Goal: Information Seeking & Learning: Learn about a topic

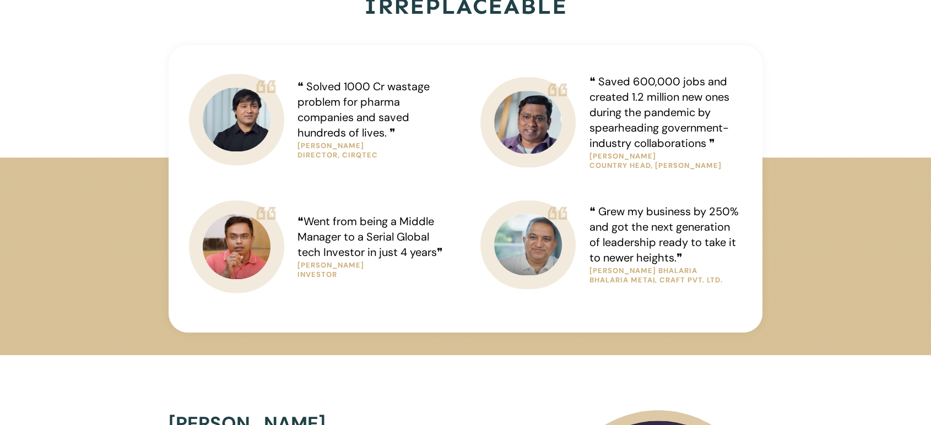
scroll to position [856, 0]
click at [368, 112] on span "❝ Solved 1000 Cr wastage problem for pharma companies and saved hundreds of liv…" at bounding box center [363, 110] width 132 height 61
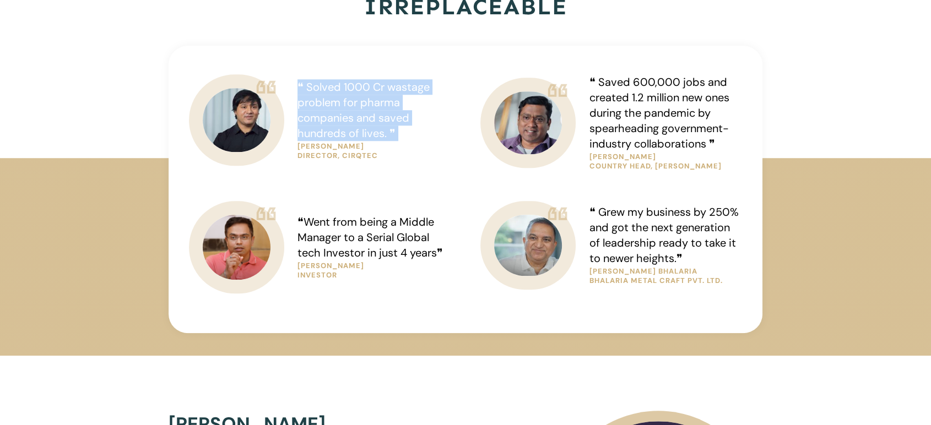
click at [368, 112] on span "❝ Solved 1000 Cr wastage problem for pharma companies and saved hundreds of liv…" at bounding box center [363, 110] width 132 height 61
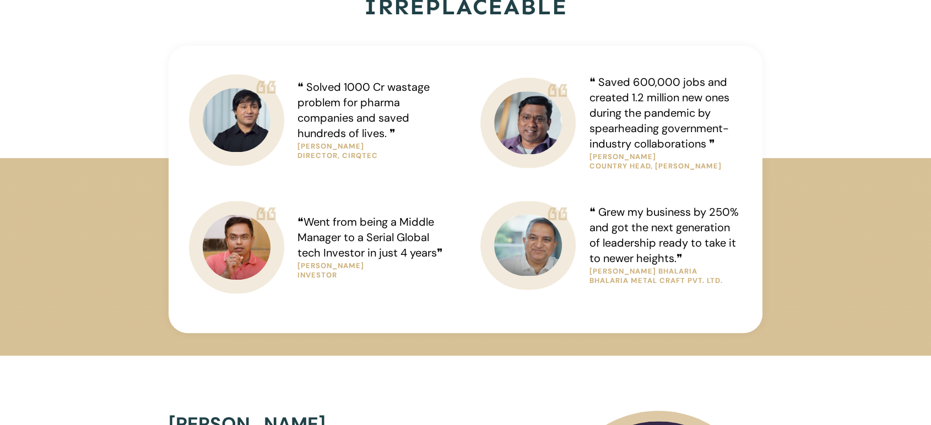
click at [637, 113] on span "❝ Saved 600,000 jobs and created 1.2 million new ones during the pandemic by sp…" at bounding box center [659, 113] width 140 height 76
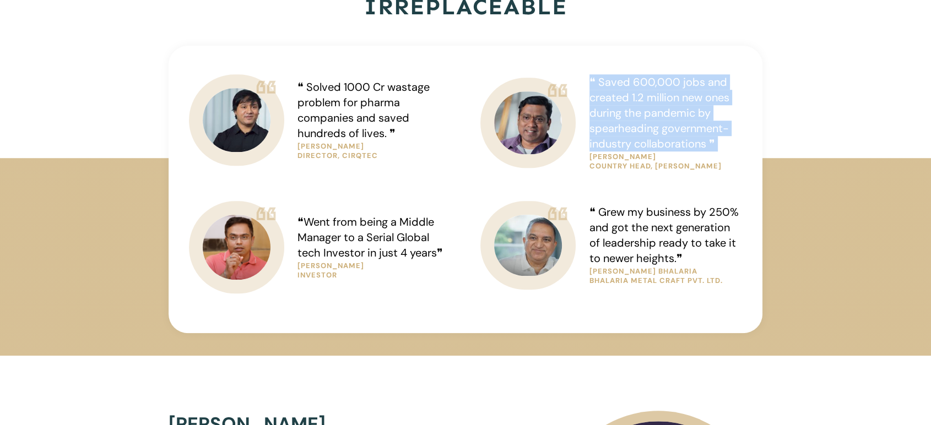
click at [637, 113] on span "❝ Saved 600,000 jobs and created 1.2 million new ones during the pandemic by sp…" at bounding box center [659, 113] width 140 height 76
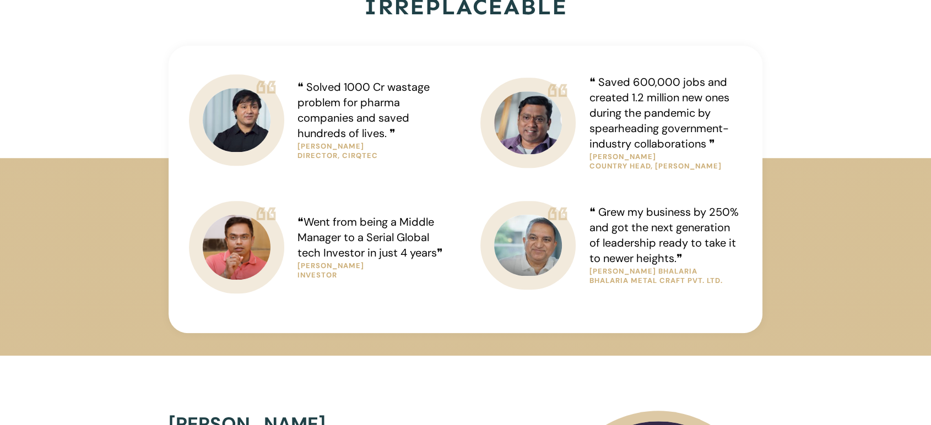
click at [637, 113] on span "❝ Saved 600,000 jobs and created 1.2 million new ones during the pandemic by sp…" at bounding box center [659, 113] width 140 height 76
click at [650, 214] on span "❝ Grew my business by 250% and got the next generation of leadership ready to t…" at bounding box center [663, 235] width 149 height 61
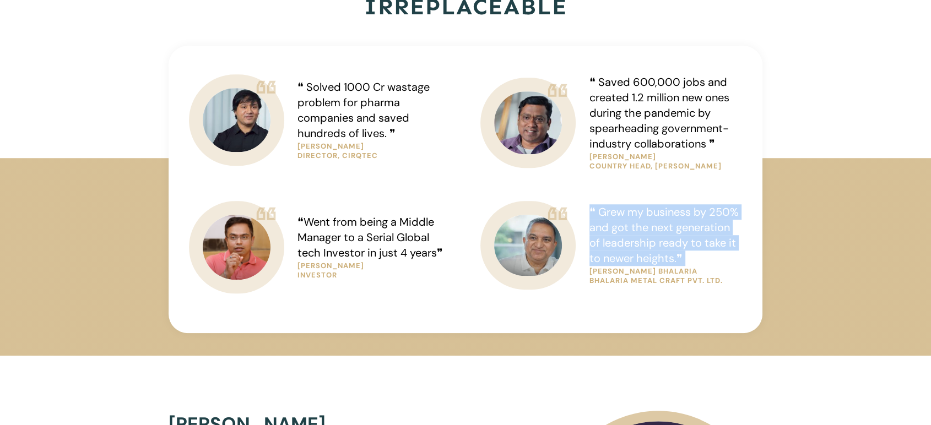
click at [650, 214] on span "❝ Grew my business by 250% and got the next generation of leadership ready to t…" at bounding box center [663, 235] width 149 height 61
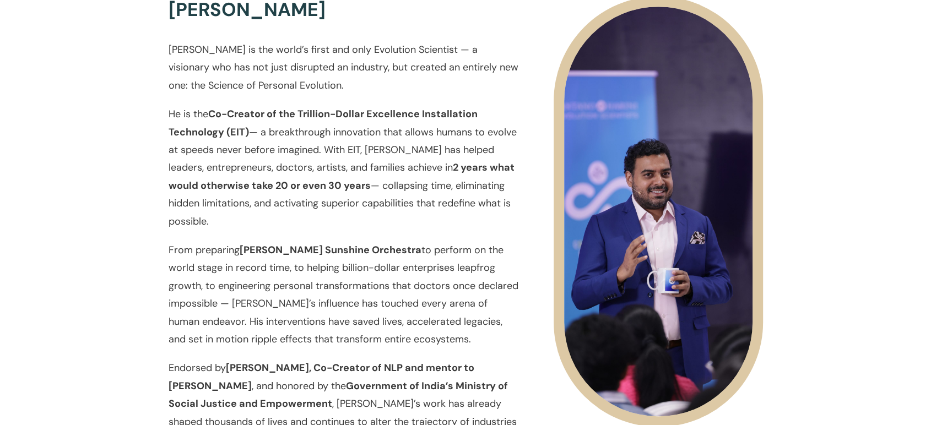
scroll to position [1273, 0]
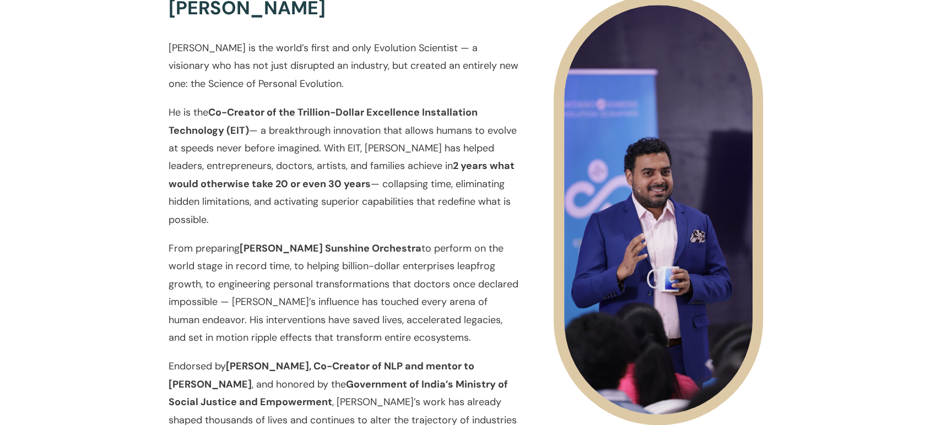
click at [415, 57] on p "[PERSON_NAME] is the world’s first and only Evolution Scientist — a visionary w…" at bounding box center [344, 71] width 350 height 64
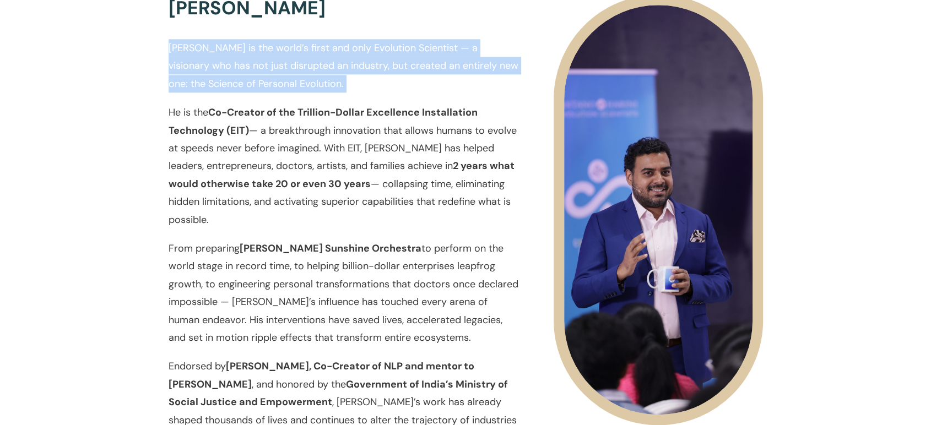
click at [415, 57] on p "[PERSON_NAME] is the world’s first and only Evolution Scientist — a visionary w…" at bounding box center [344, 71] width 350 height 64
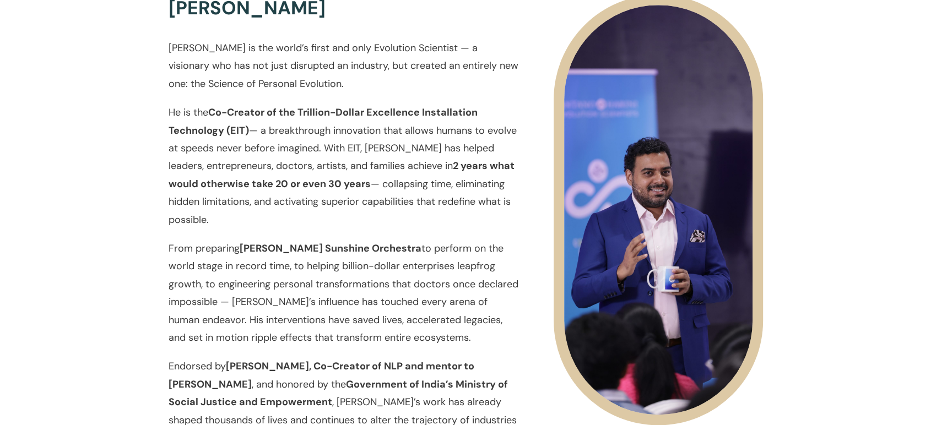
click at [410, 140] on p "He is the Co-Creator of the Trillion-Dollar Excellence Installation Technology …" at bounding box center [344, 172] width 350 height 136
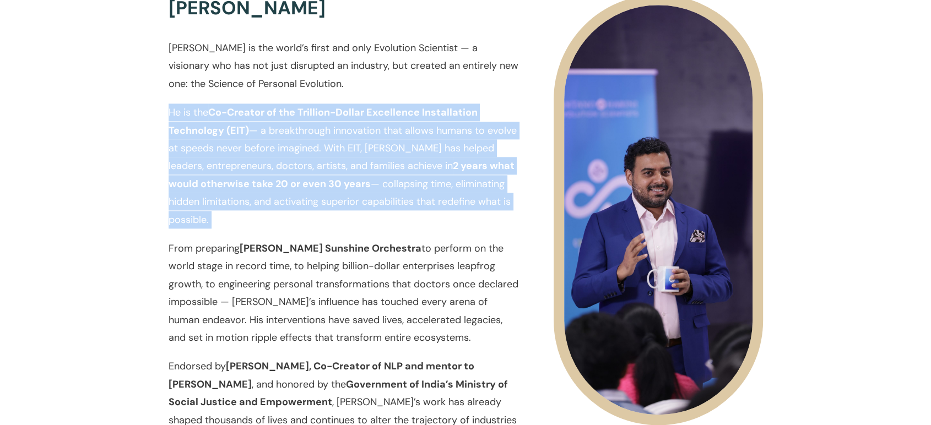
click at [410, 140] on p "He is the Co-Creator of the Trillion-Dollar Excellence Installation Technology …" at bounding box center [344, 172] width 350 height 136
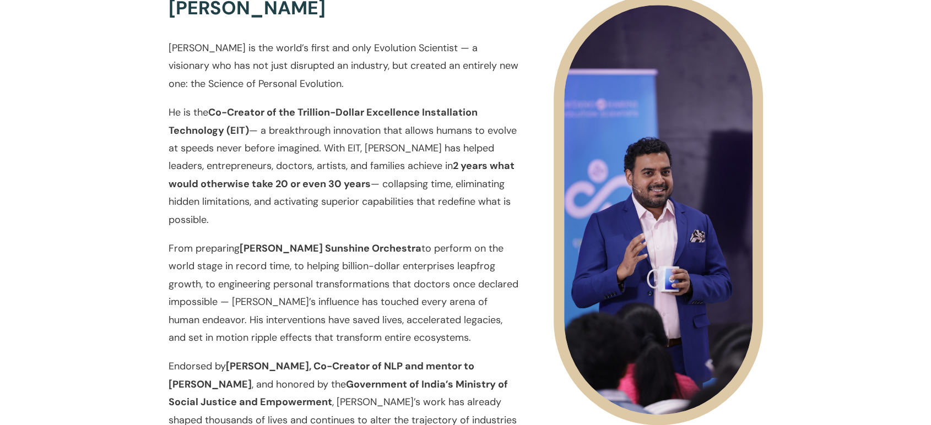
click at [414, 166] on p "He is the Co-Creator of the Trillion-Dollar Excellence Installation Technology …" at bounding box center [344, 172] width 350 height 136
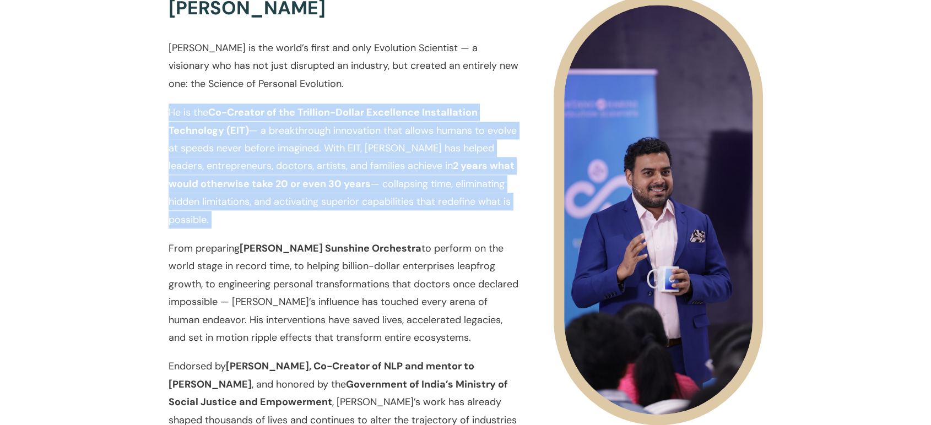
click at [414, 166] on p "He is the Co-Creator of the Trillion-Dollar Excellence Installation Technology …" at bounding box center [344, 172] width 350 height 136
click at [403, 175] on p "He is the Co-Creator of the Trillion-Dollar Excellence Installation Technology …" at bounding box center [344, 172] width 350 height 136
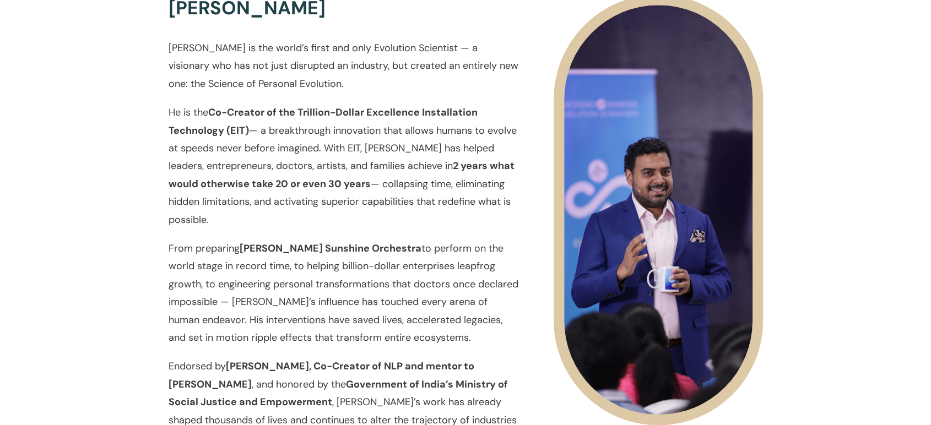
click at [404, 176] on p "He is the Co-Creator of the Trillion-Dollar Excellence Installation Technology …" at bounding box center [344, 172] width 350 height 136
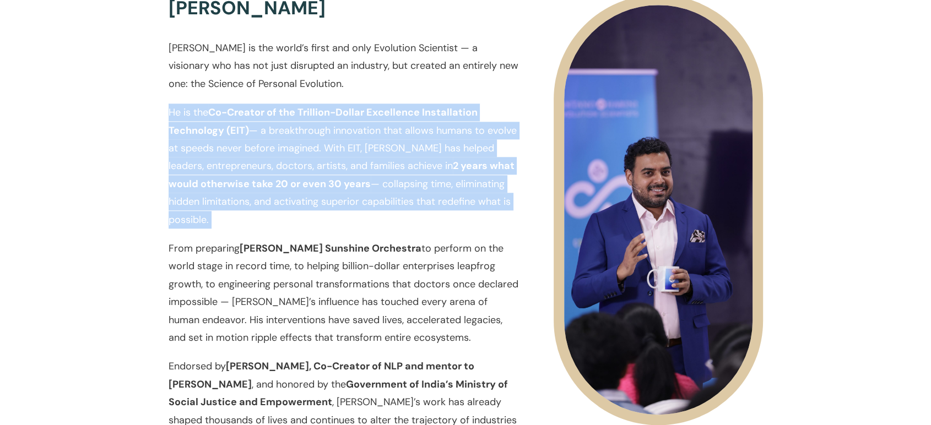
click at [404, 176] on p "He is the Co-Creator of the Trillion-Dollar Excellence Installation Technology …" at bounding box center [344, 172] width 350 height 136
click at [482, 223] on p "He is the Co-Creator of the Trillion-Dollar Excellence Installation Technology …" at bounding box center [344, 172] width 350 height 136
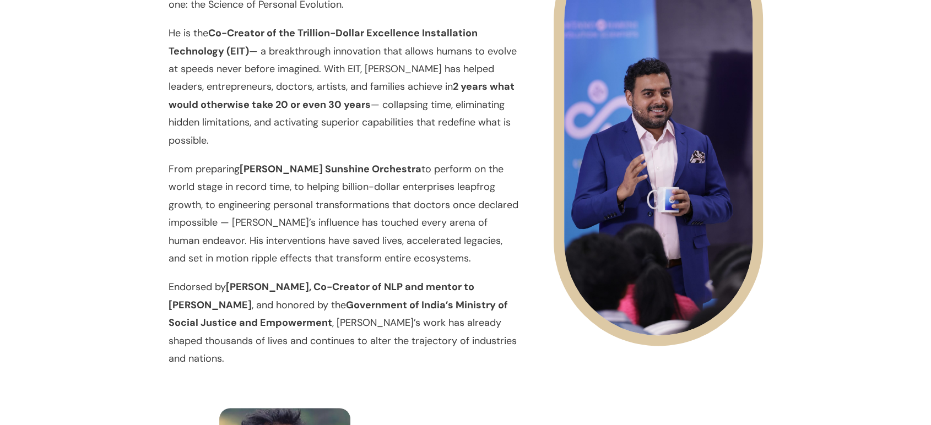
scroll to position [1353, 0]
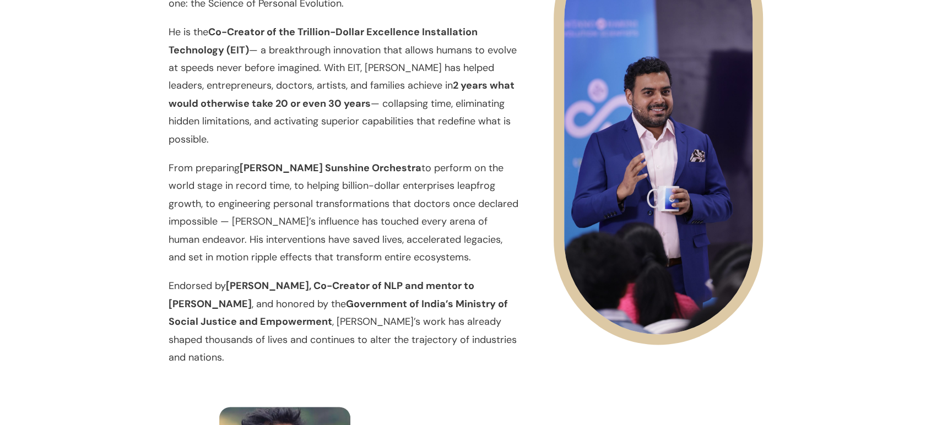
click at [448, 187] on p "From preparing [PERSON_NAME] Sunshine Orchestra to perform on the world stage i…" at bounding box center [344, 218] width 350 height 118
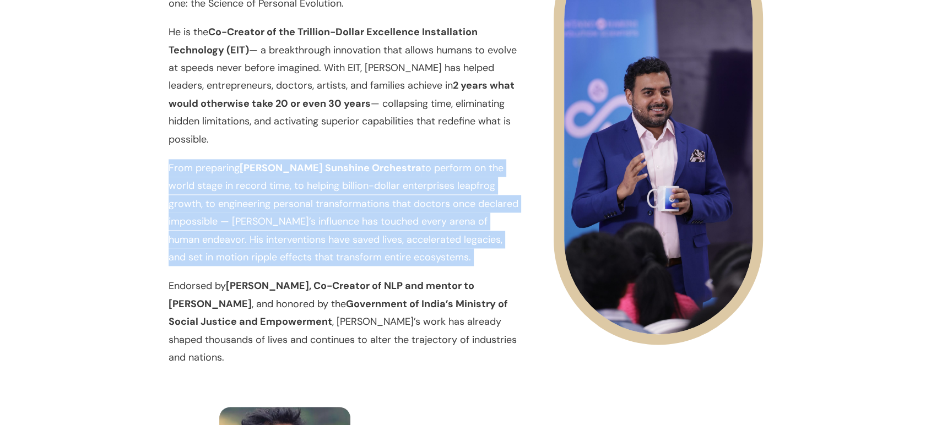
click at [448, 187] on p "From preparing [PERSON_NAME] Sunshine Orchestra to perform on the world stage i…" at bounding box center [344, 218] width 350 height 118
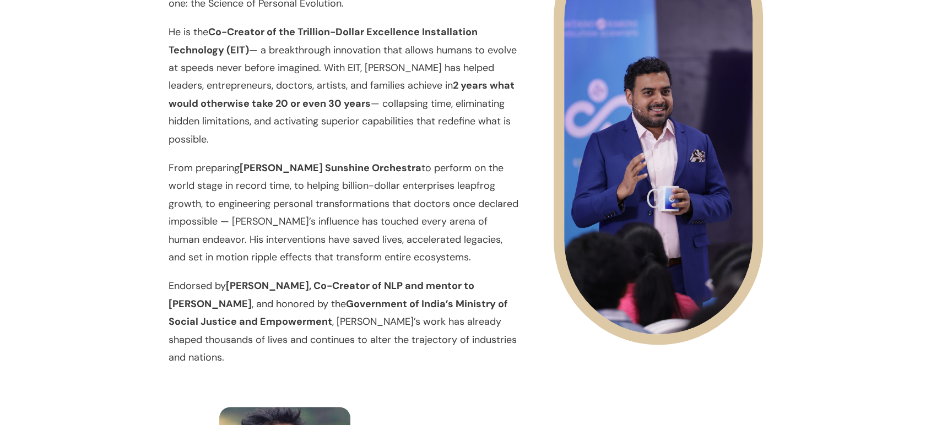
click at [440, 173] on p "From preparing [PERSON_NAME] Sunshine Orchestra to perform on the world stage i…" at bounding box center [344, 218] width 350 height 118
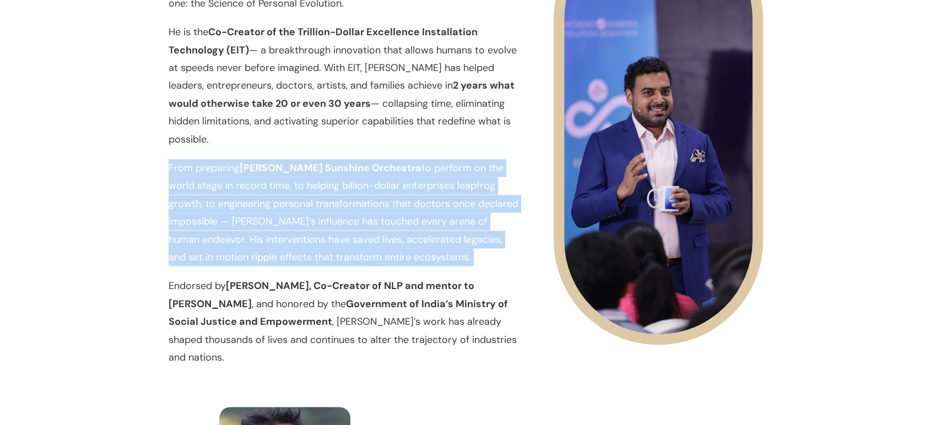
click at [440, 173] on p "From preparing [PERSON_NAME] Sunshine Orchestra to perform on the world stage i…" at bounding box center [344, 218] width 350 height 118
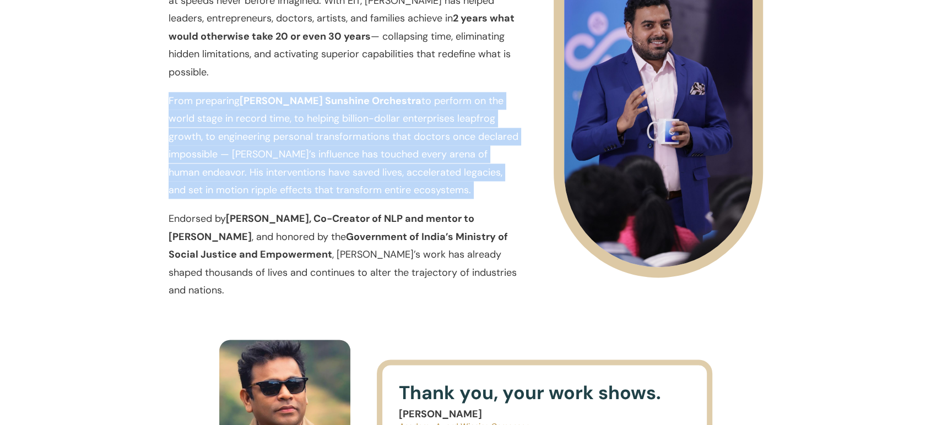
scroll to position [1453, 0]
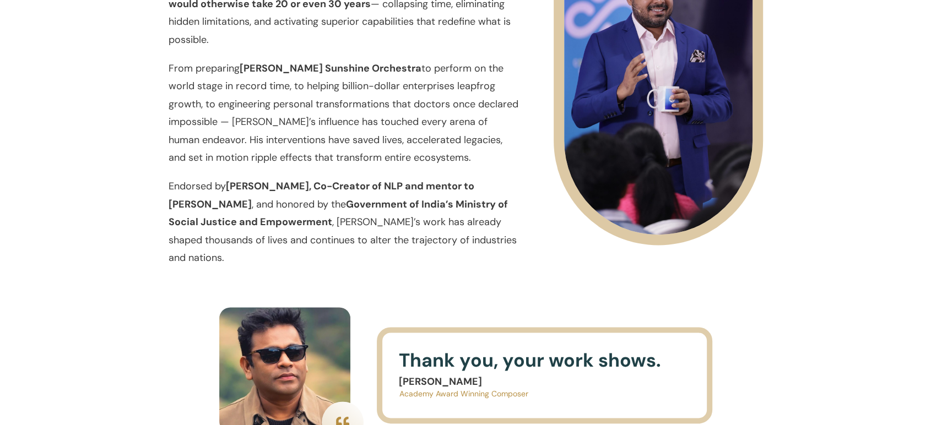
click at [414, 206] on strong "Government of India’s Ministry of Social Justice and Empowerment" at bounding box center [338, 213] width 339 height 31
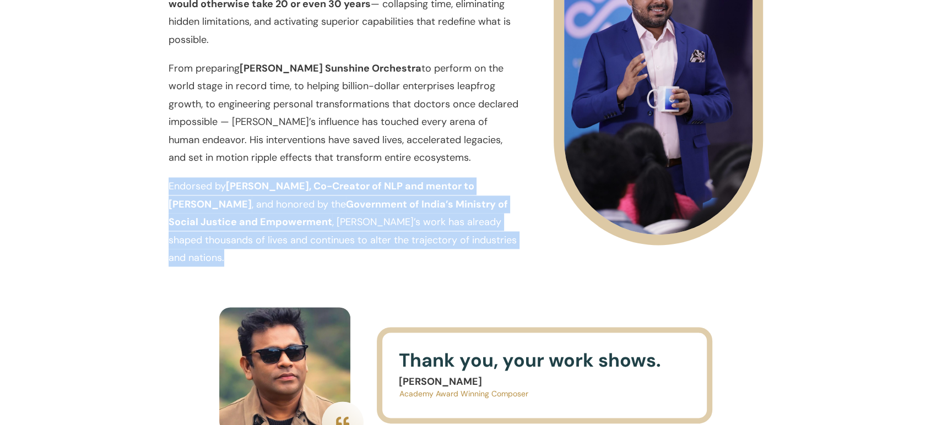
click at [414, 206] on strong "Government of India’s Ministry of Social Justice and Empowerment" at bounding box center [338, 213] width 339 height 31
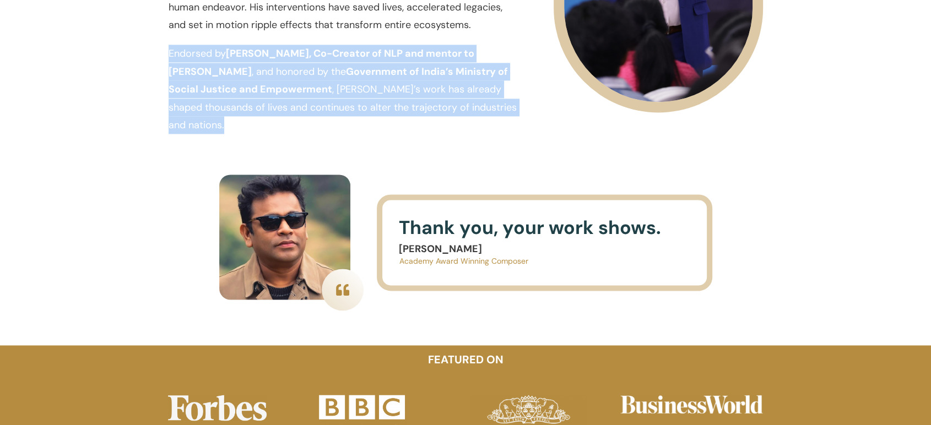
scroll to position [1597, 0]
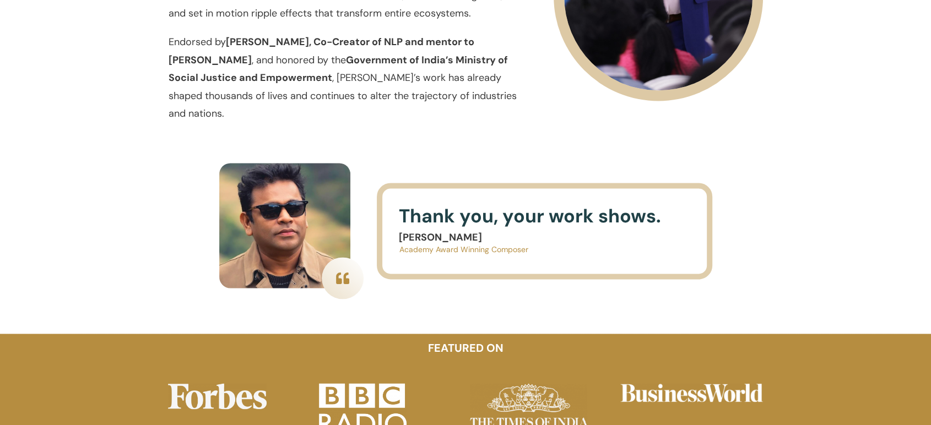
click at [449, 243] on p "Academy Award Winning Composer" at bounding box center [544, 250] width 290 height 14
click at [469, 204] on span "Thank you, your work shows." at bounding box center [530, 216] width 262 height 25
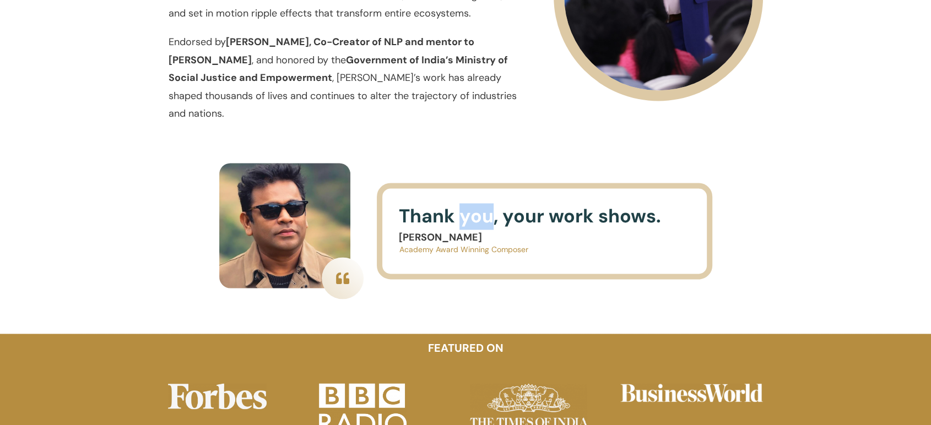
click at [469, 204] on span "Thank you, your work shows." at bounding box center [530, 216] width 262 height 25
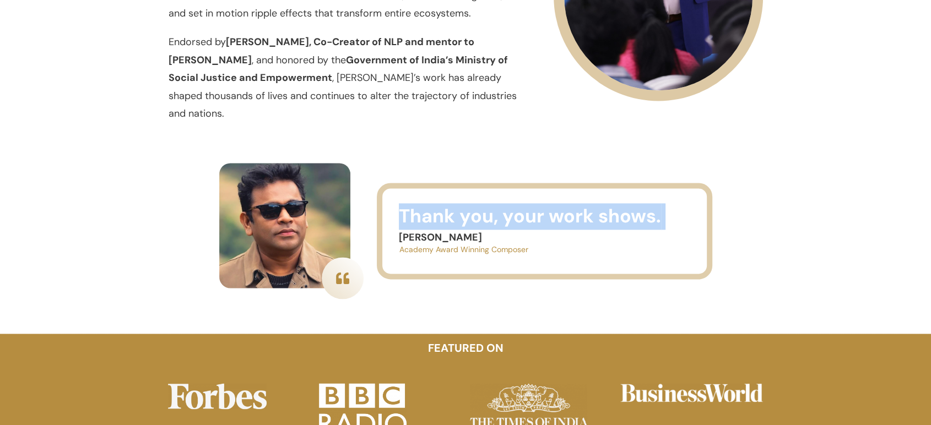
click at [469, 204] on span "Thank you, your work shows." at bounding box center [530, 216] width 262 height 25
click at [476, 151] on div "Thank you, your work shows. [PERSON_NAME] Academy Award Winning Composer" at bounding box center [465, 231] width 495 height 160
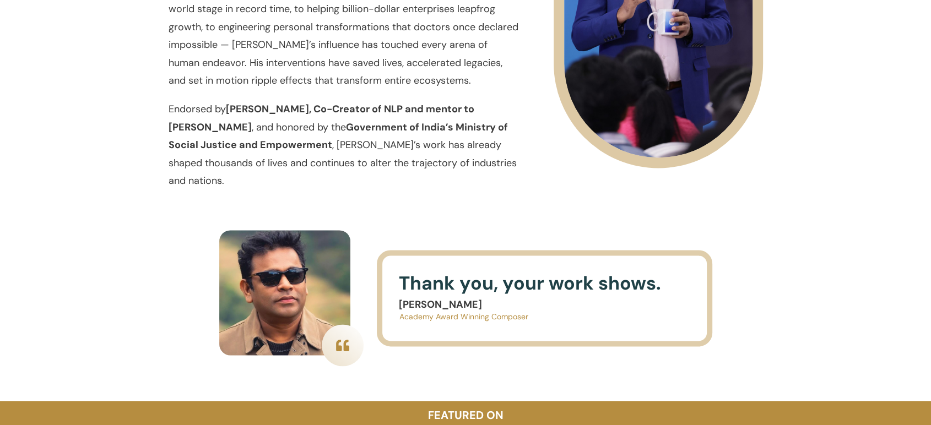
scroll to position [1528, 0]
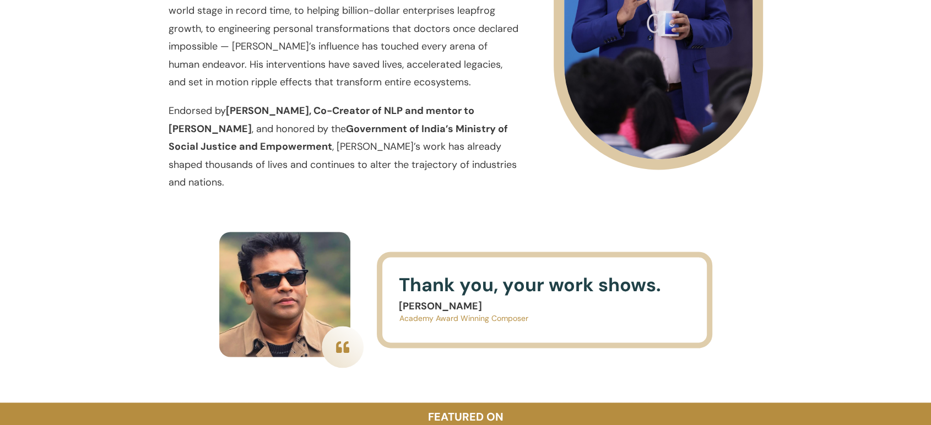
click at [431, 124] on strong "Government of India’s Ministry of Social Justice and Empowerment" at bounding box center [338, 137] width 339 height 31
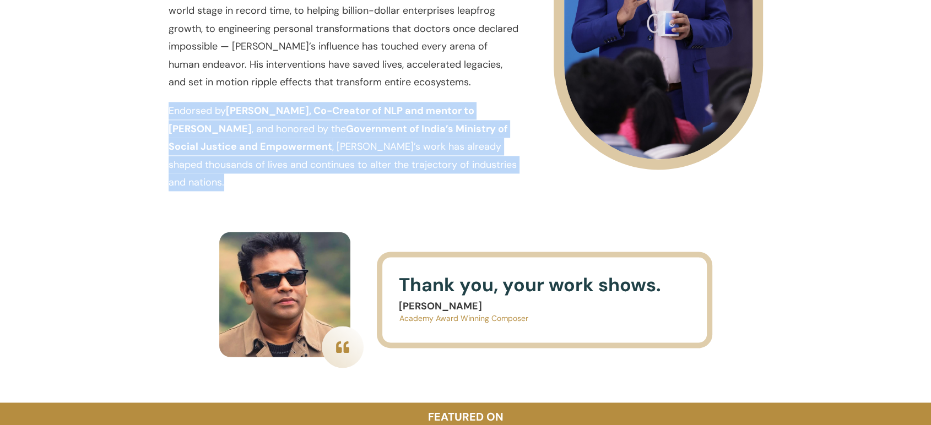
click at [431, 124] on strong "Government of India’s Ministry of Social Justice and Empowerment" at bounding box center [338, 137] width 339 height 31
